Goal: Task Accomplishment & Management: Use online tool/utility

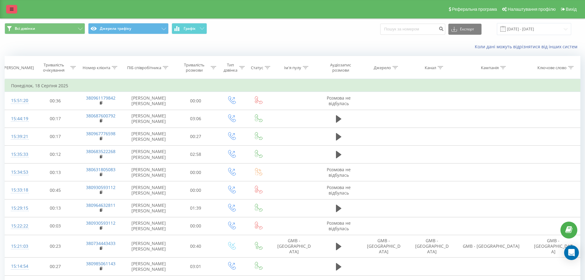
drag, startPoint x: 11, startPoint y: 10, endPoint x: 19, endPoint y: 10, distance: 8.0
click at [11, 10] on icon at bounding box center [12, 9] width 4 height 4
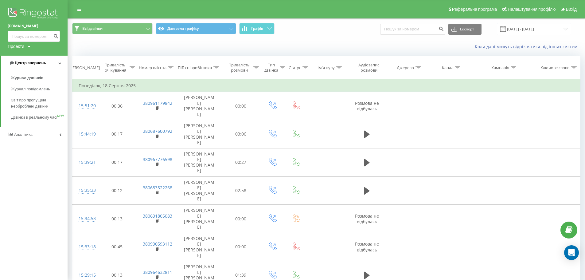
click at [44, 64] on span "Центр звернень" at bounding box center [30, 63] width 31 height 5
click at [46, 62] on link "Центр звернень" at bounding box center [34, 63] width 68 height 15
click at [39, 106] on span "Звіт про пропущені необроблені дзвінки" at bounding box center [37, 103] width 53 height 12
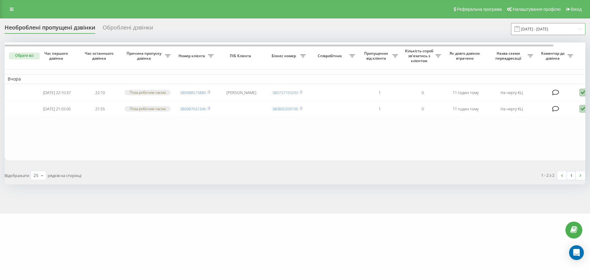
click at [565, 31] on input "[DATE] - [DATE]" at bounding box center [548, 29] width 74 height 12
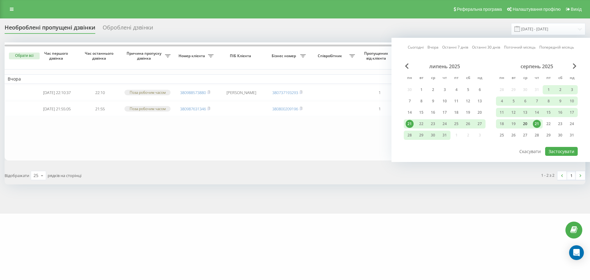
click at [524, 125] on div "20" at bounding box center [525, 124] width 8 height 8
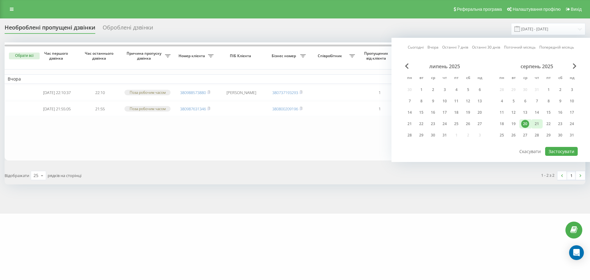
click at [533, 124] on div "21" at bounding box center [537, 124] width 8 height 8
click at [557, 150] on button "Застосувати" at bounding box center [561, 151] width 33 height 9
type input "[DATE] - [DATE]"
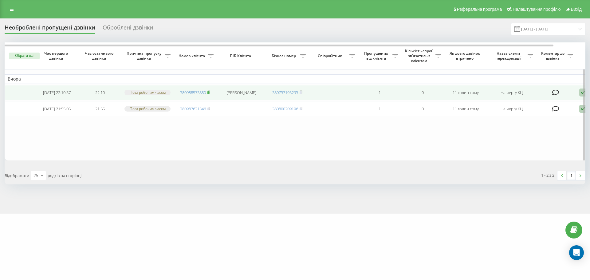
click at [210, 92] on icon at bounding box center [208, 92] width 3 height 4
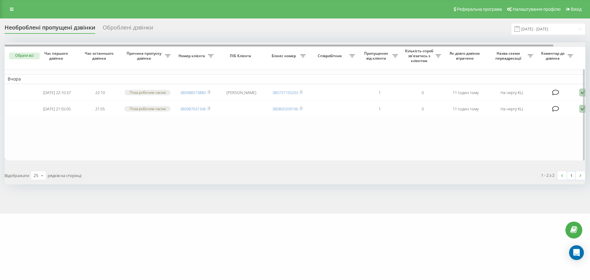
scroll to position [0, 34]
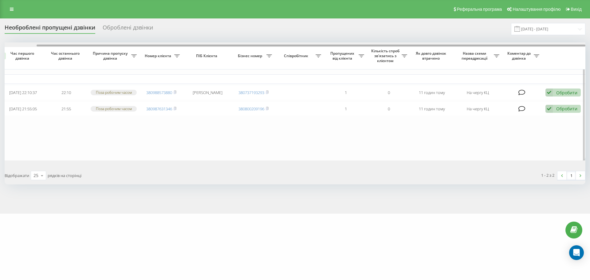
drag, startPoint x: 345, startPoint y: 43, endPoint x: 354, endPoint y: 45, distance: 9.3
click at [354, 45] on div at bounding box center [295, 44] width 581 height 5
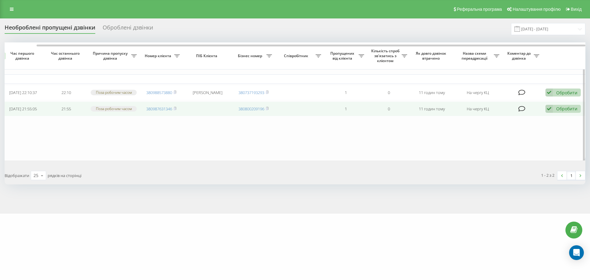
click at [565, 112] on div "Обробити" at bounding box center [566, 109] width 21 height 6
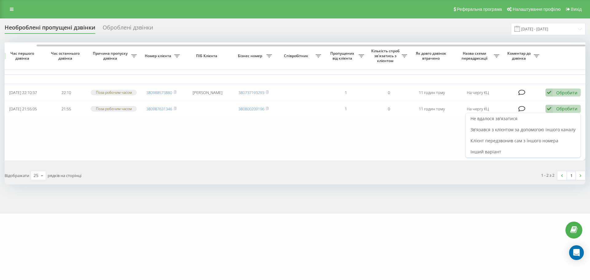
click at [560, 121] on div "Не вдалося зв'язатися" at bounding box center [522, 118] width 115 height 11
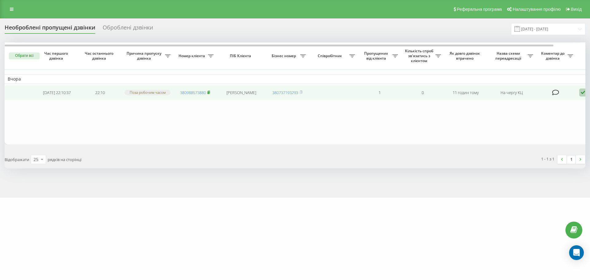
click at [209, 93] on rect at bounding box center [208, 92] width 2 height 3
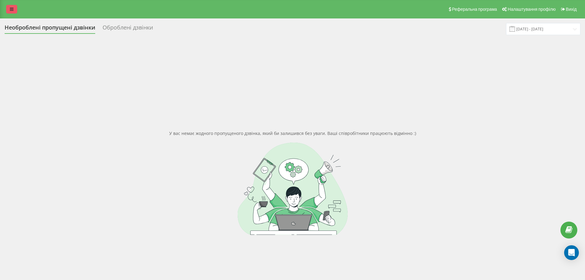
click at [10, 13] on link at bounding box center [11, 9] width 11 height 9
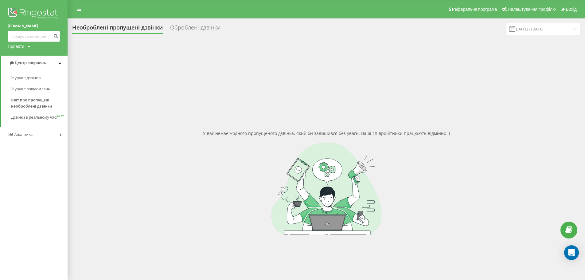
click at [60, 136] on icon at bounding box center [60, 134] width 2 height 3
click at [23, 95] on span "Співробітники у реальному часі" at bounding box center [34, 96] width 47 height 12
